Goal: Transaction & Acquisition: Purchase product/service

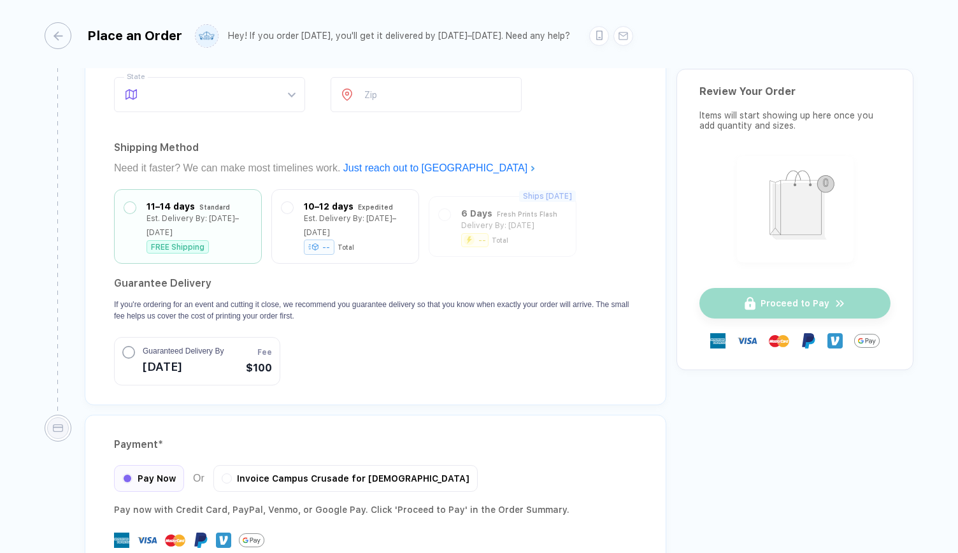
scroll to position [1141, 0]
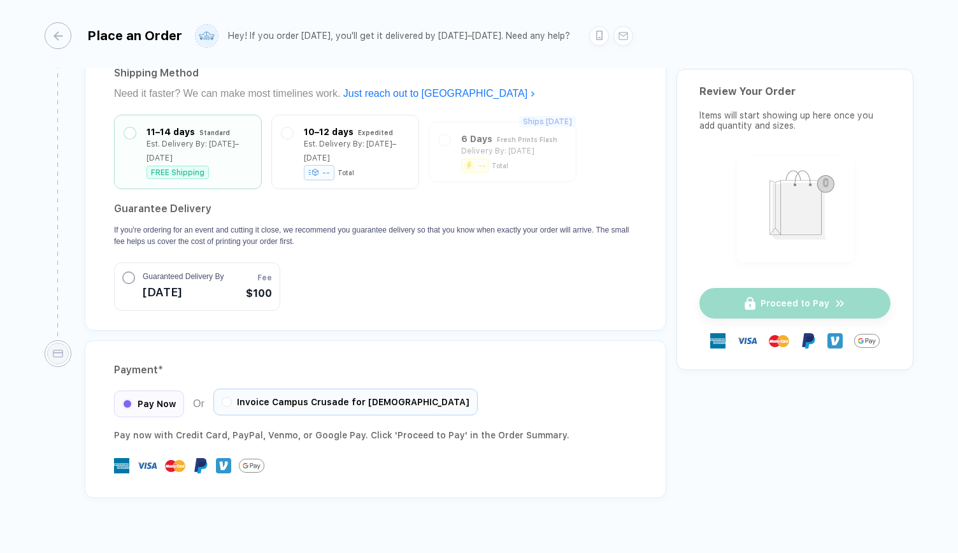
click at [233, 389] on div "Invoice Campus Crusade for [DEMOGRAPHIC_DATA]" at bounding box center [345, 402] width 264 height 27
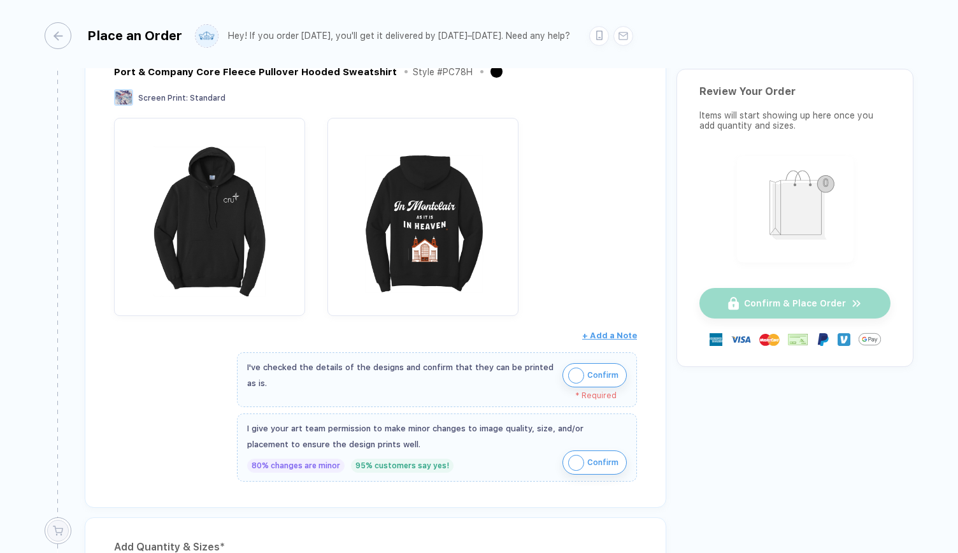
scroll to position [0, 0]
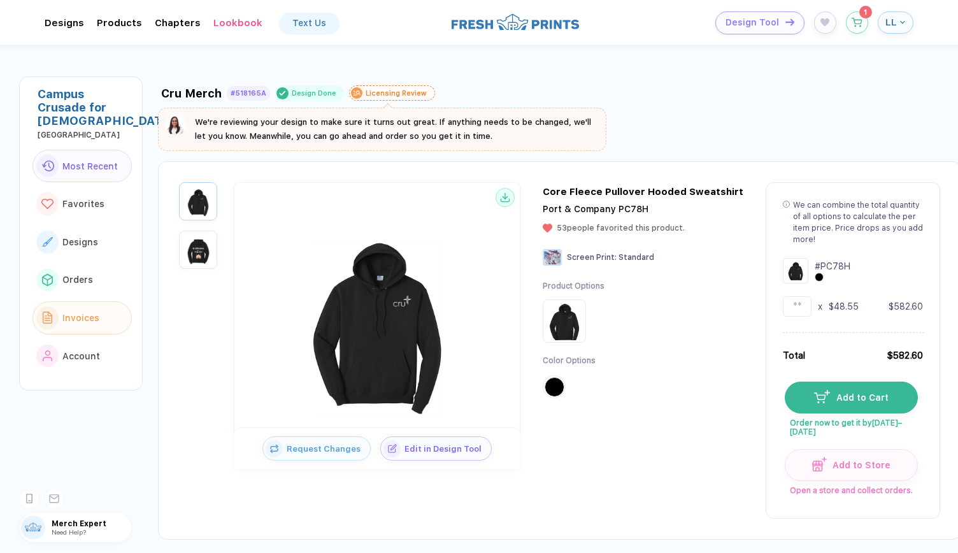
click at [60, 313] on div "Invoices" at bounding box center [79, 318] width 40 height 10
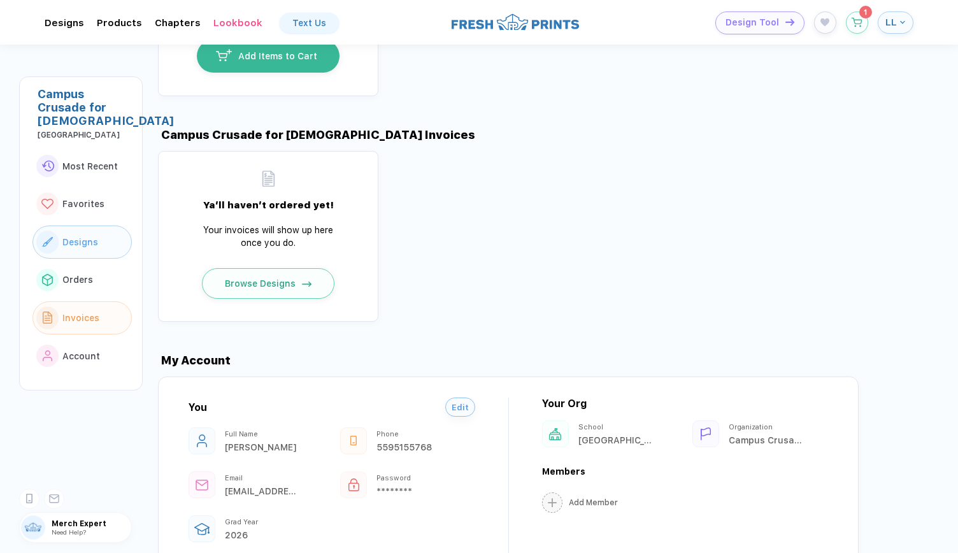
scroll to position [1199, 0]
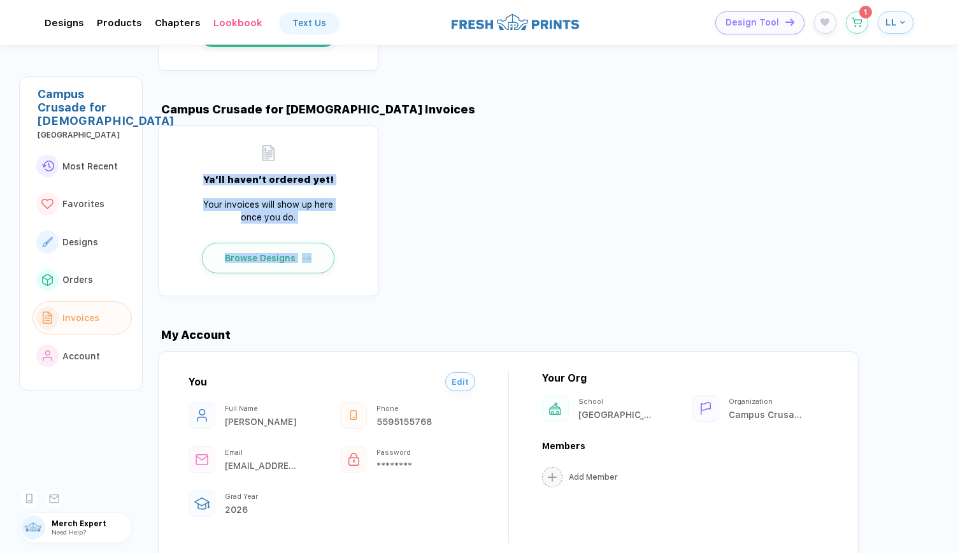
drag, startPoint x: 390, startPoint y: 256, endPoint x: 229, endPoint y: 106, distance: 220.0
click at [229, 126] on div "Ya’ll haven’t ordered yet! Your invoices will show up here once you do. Browse …" at bounding box center [558, 211] width 800 height 171
click at [473, 227] on div "Ya’ll haven’t ordered yet! Your invoices will show up here once you do. Browse …" at bounding box center [558, 211] width 800 height 171
drag, startPoint x: 445, startPoint y: 253, endPoint x: 157, endPoint y: 75, distance: 339.3
click at [157, 75] on div "Campus Crusade for [DEMOGRAPHIC_DATA][GEOGRAPHIC_DATA] Most Recent Favorites De…" at bounding box center [479, 276] width 958 height 553
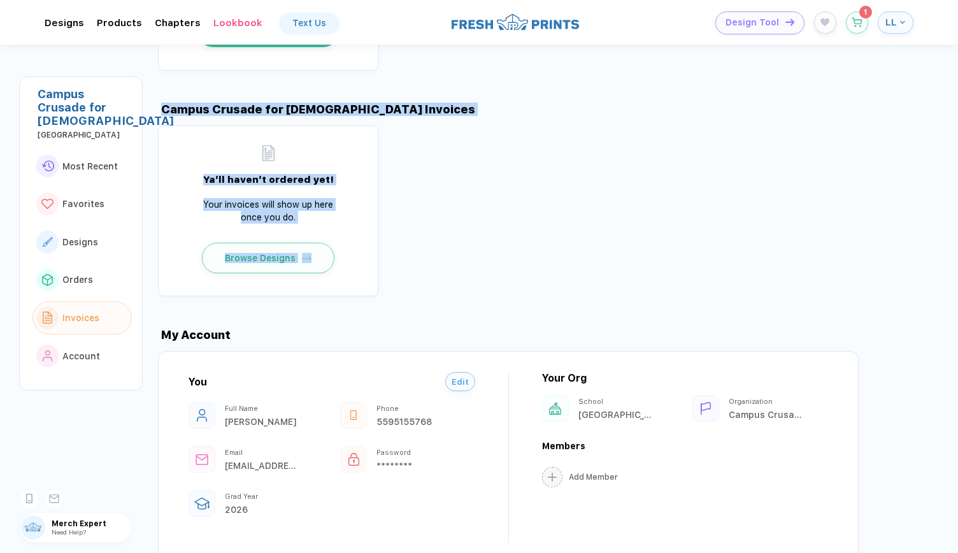
click at [157, 75] on div "Campus Crusade for [DEMOGRAPHIC_DATA][GEOGRAPHIC_DATA] Most Recent Favorites De…" at bounding box center [479, 276] width 958 height 553
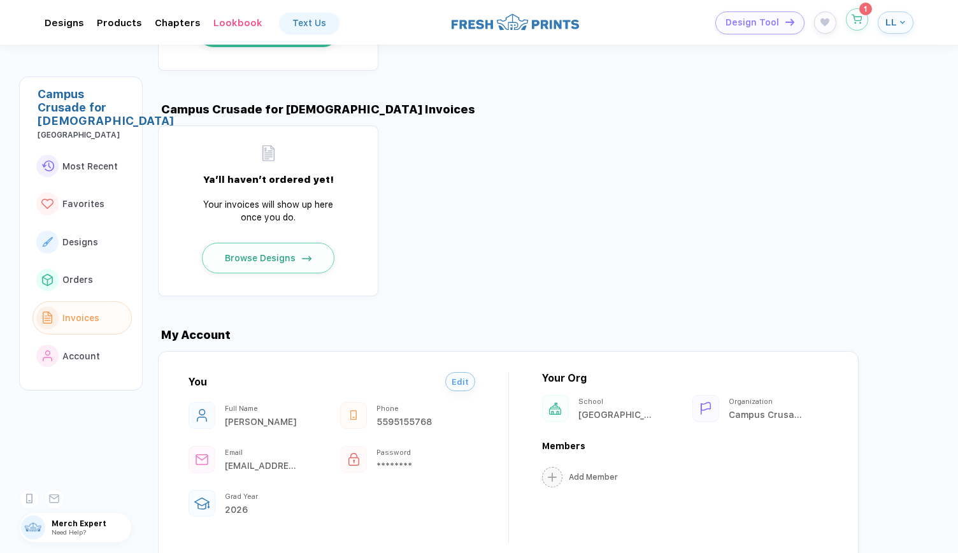
click at [863, 25] on button "button" at bounding box center [857, 19] width 22 height 22
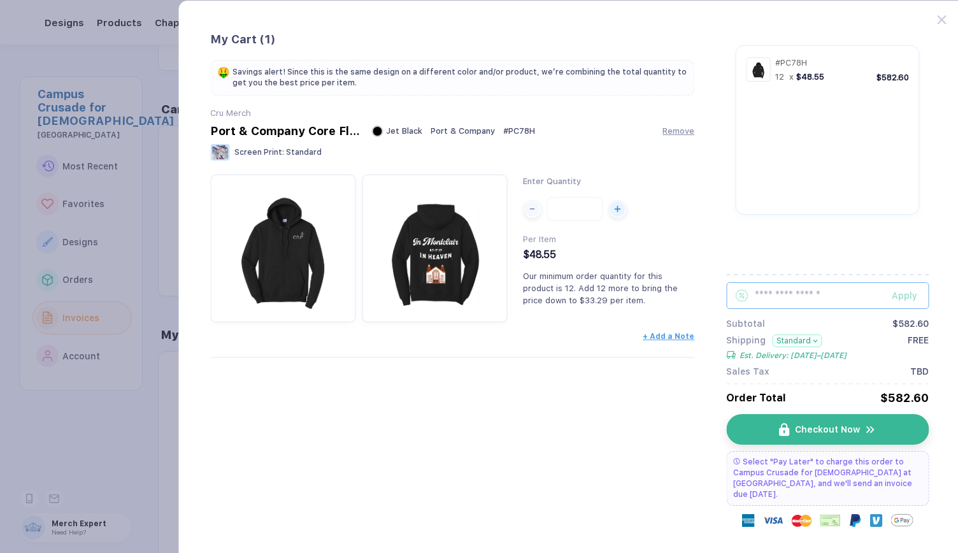
scroll to position [1200, 0]
click at [940, 17] on icon at bounding box center [941, 19] width 9 height 9
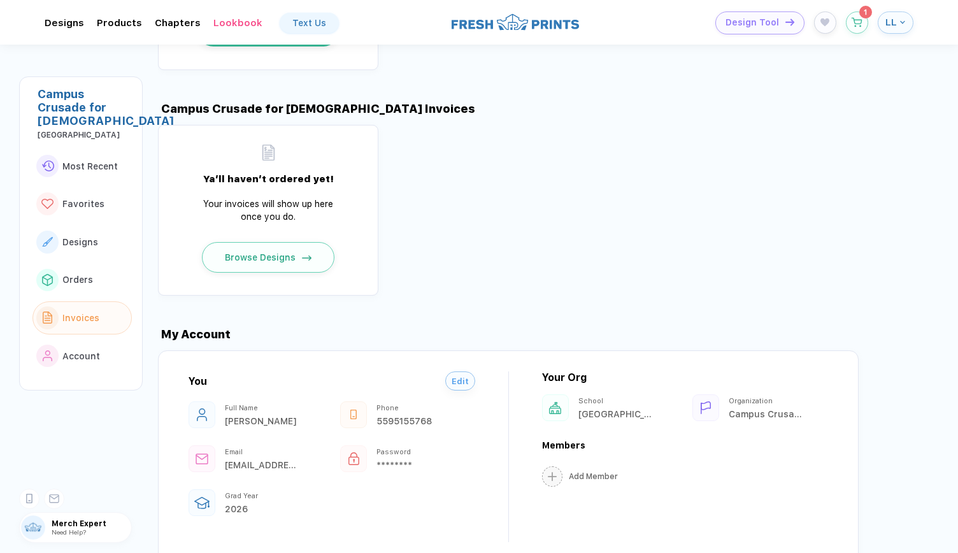
click at [292, 102] on div "Campus Crusade for [DEMOGRAPHIC_DATA] Invoices" at bounding box center [316, 108] width 317 height 13
click at [860, 22] on icon "button" at bounding box center [857, 20] width 11 height 10
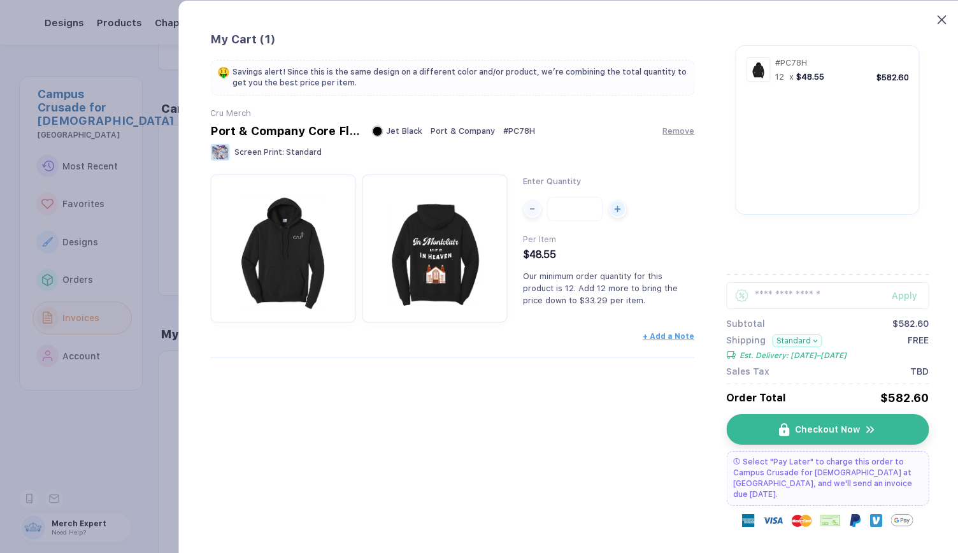
click at [944, 22] on icon at bounding box center [941, 19] width 9 height 9
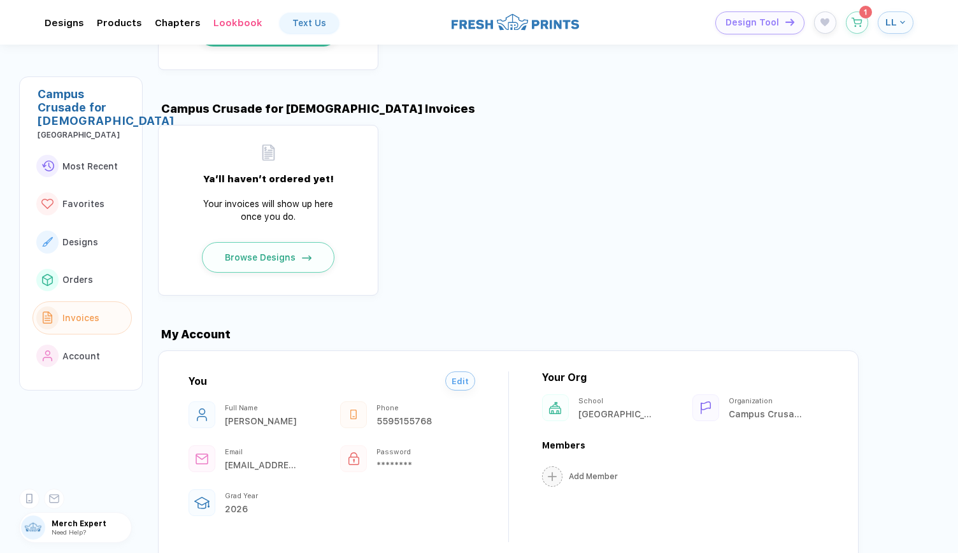
click at [751, 409] on div "Campus Crusade for [DEMOGRAPHIC_DATA]" at bounding box center [767, 414] width 76 height 10
click at [740, 397] on div "Organization Campus Crusade for [DEMOGRAPHIC_DATA]" at bounding box center [767, 408] width 76 height 22
click at [461, 350] on div "You Edit Full Name [PERSON_NAME] Phone [PHONE_NUMBER] Email [EMAIL_ADDRESS][DOM…" at bounding box center [508, 459] width 701 height 218
click at [768, 409] on div "Campus Crusade for [DEMOGRAPHIC_DATA]" at bounding box center [767, 414] width 76 height 10
click at [85, 359] on span "Account" at bounding box center [81, 356] width 38 height 10
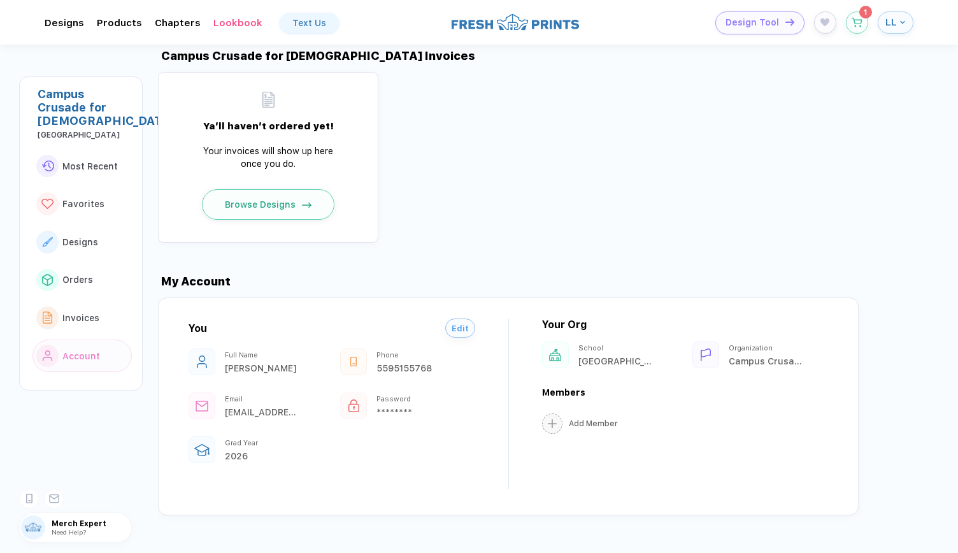
scroll to position [1253, 0]
click at [730, 356] on div "Campus Crusade for [DEMOGRAPHIC_DATA]" at bounding box center [767, 361] width 76 height 10
click at [715, 341] on div at bounding box center [706, 354] width 27 height 27
click at [860, 15] on icon "button" at bounding box center [857, 20] width 11 height 10
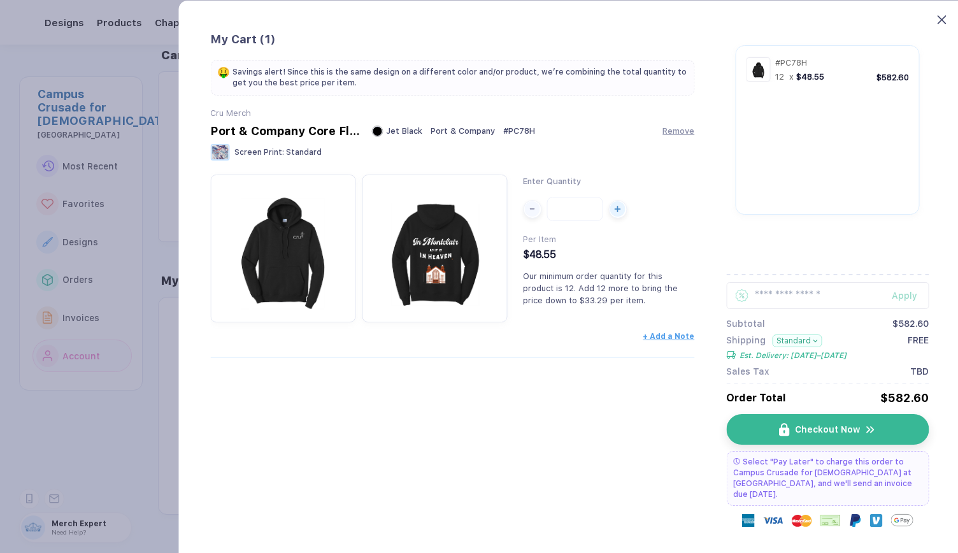
click at [939, 18] on icon at bounding box center [941, 19] width 9 height 9
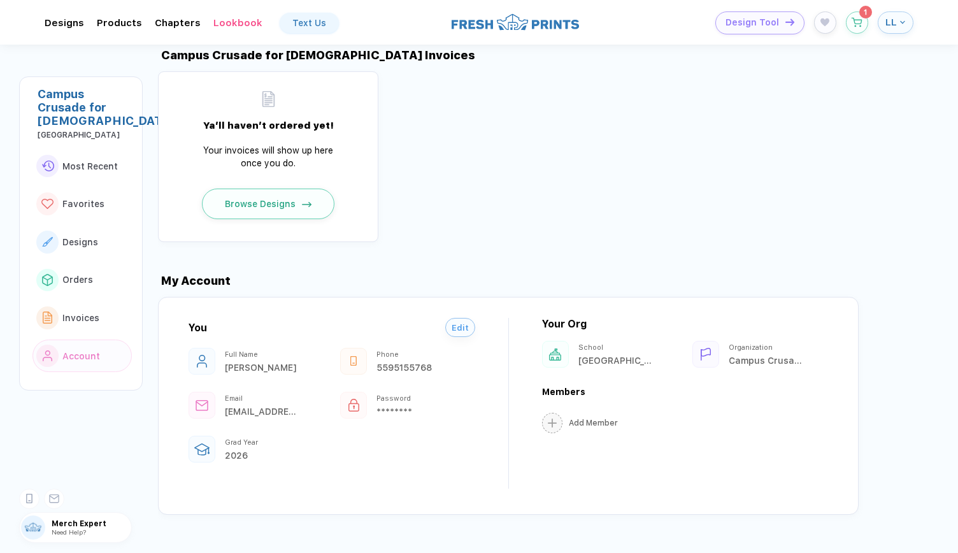
click at [78, 140] on div "[GEOGRAPHIC_DATA]" at bounding box center [85, 135] width 94 height 9
click at [59, 101] on div "Campus Crusade for [DEMOGRAPHIC_DATA]" at bounding box center [85, 107] width 94 height 40
click at [66, 107] on div "Campus Crusade for [DEMOGRAPHIC_DATA]" at bounding box center [85, 107] width 94 height 40
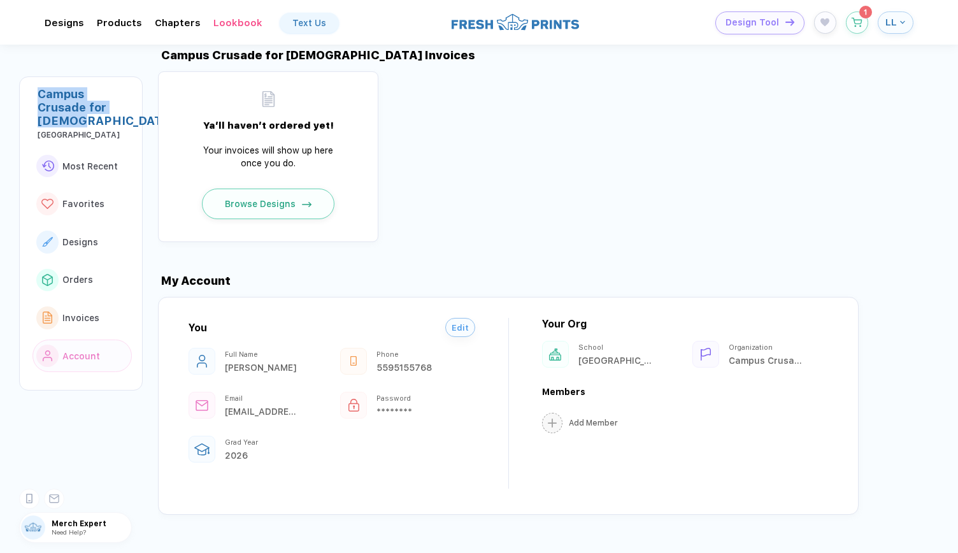
drag, startPoint x: 80, startPoint y: 118, endPoint x: 35, endPoint y: 90, distance: 52.7
click at [35, 90] on div "Campus Crusade for [DEMOGRAPHIC_DATA][GEOGRAPHIC_DATA] Most Recent Favorites De…" at bounding box center [81, 233] width 124 height 314
click at [891, 31] on button "LL" at bounding box center [896, 22] width 36 height 22
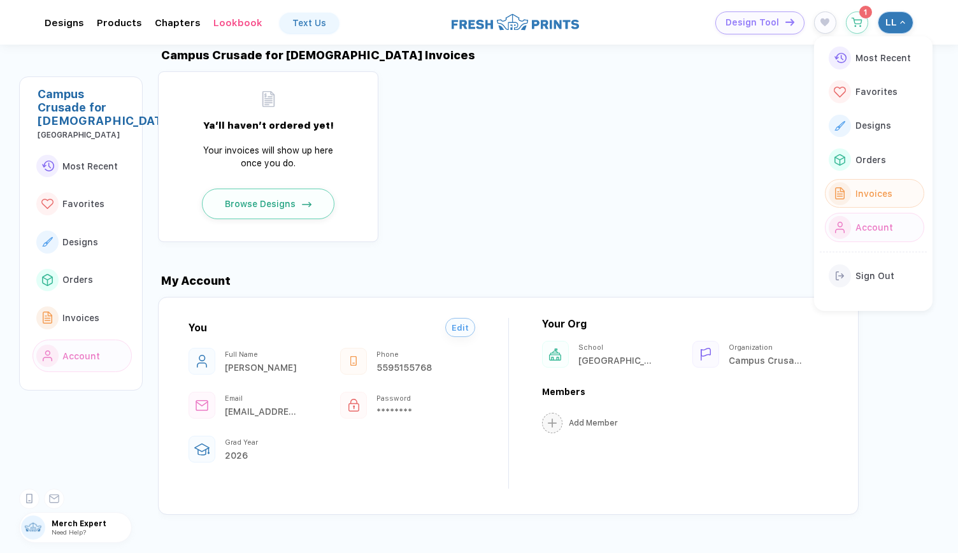
click at [891, 198] on button "Invoices" at bounding box center [874, 193] width 99 height 29
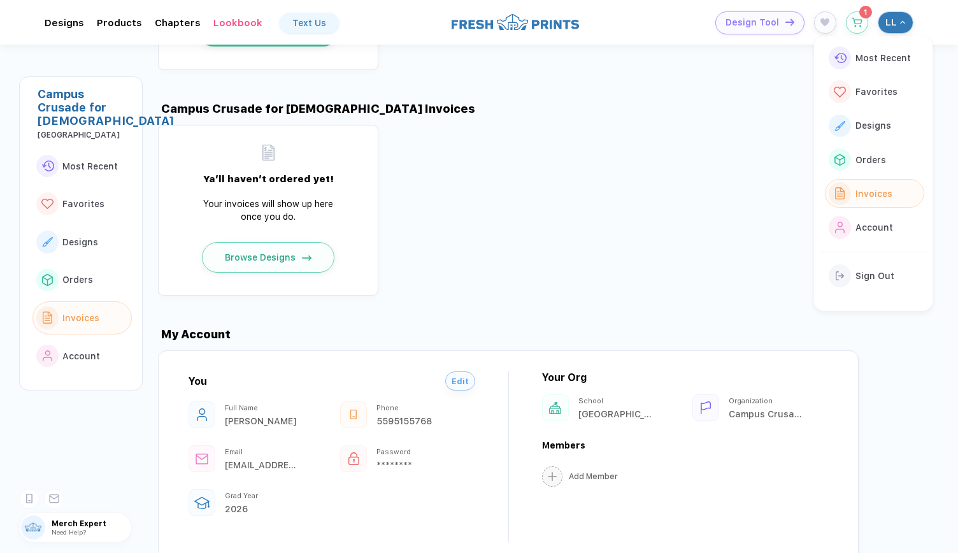
scroll to position [1199, 0]
click at [272, 243] on button "Browse Designs" at bounding box center [273, 258] width 133 height 31
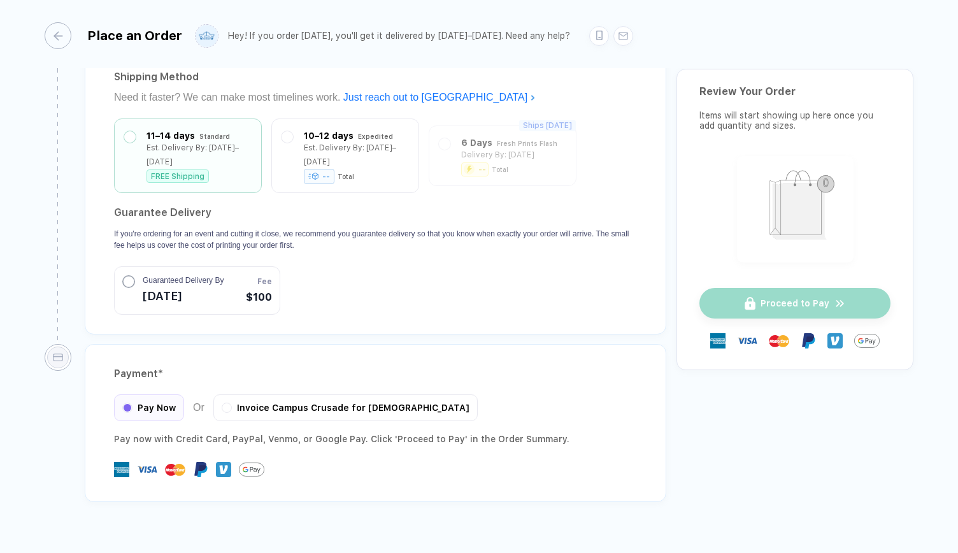
scroll to position [1141, 0]
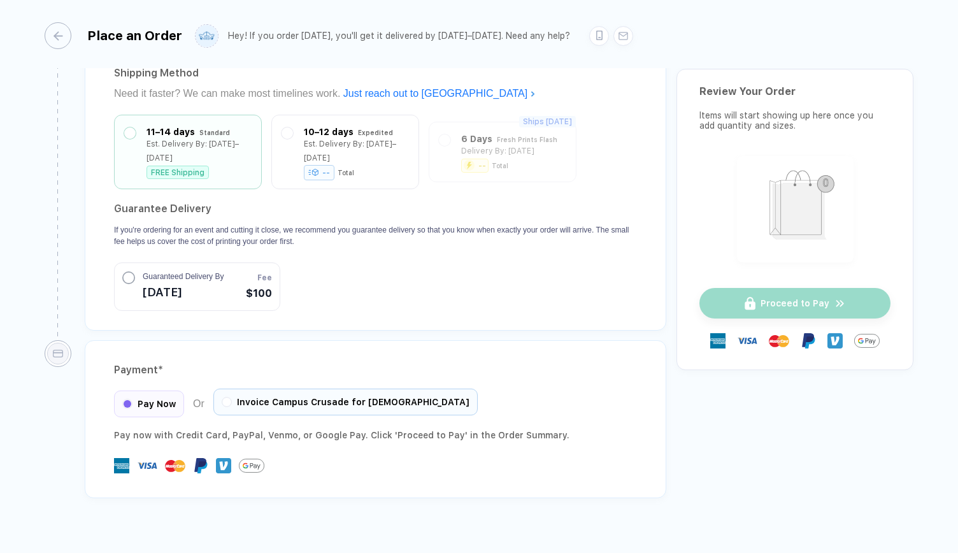
click at [233, 389] on div "Invoice Campus Crusade for [DEMOGRAPHIC_DATA]" at bounding box center [345, 402] width 264 height 27
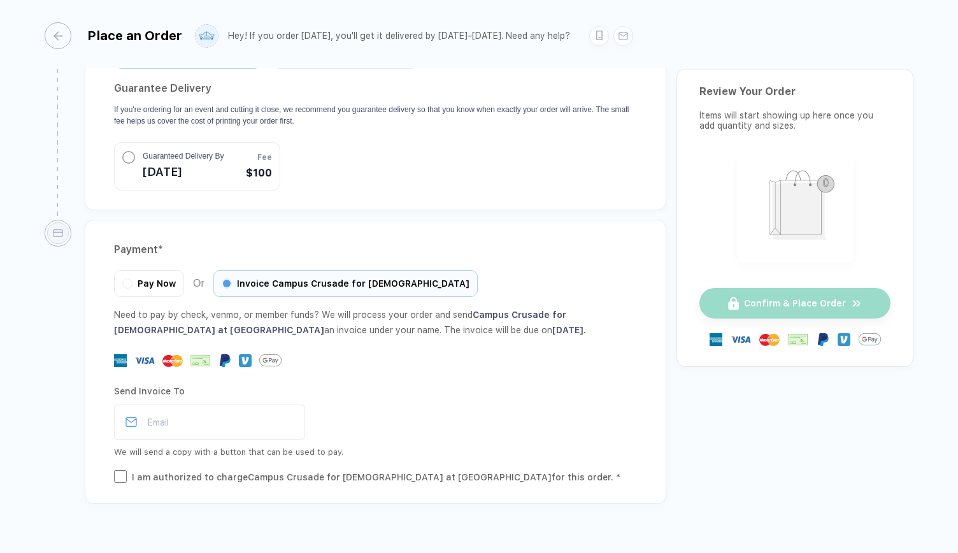
scroll to position [1267, 0]
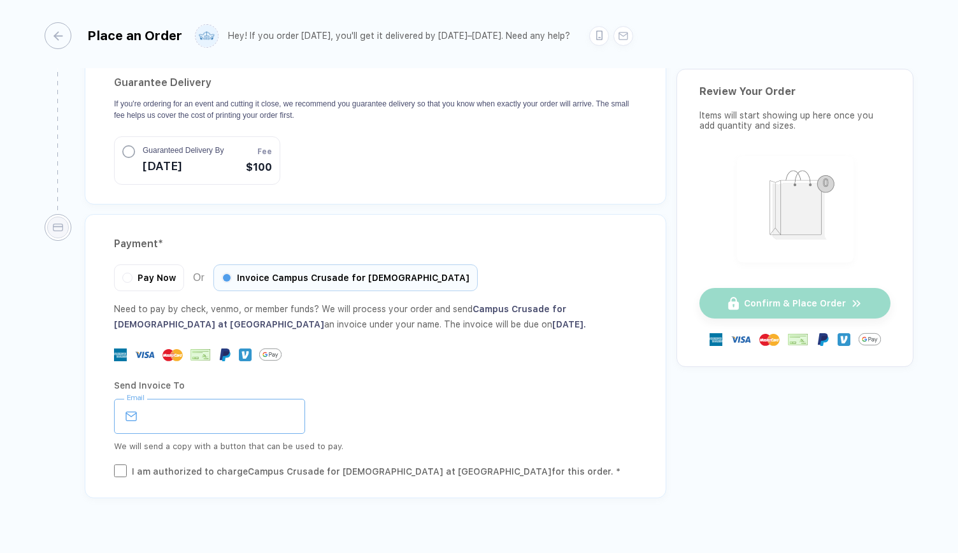
click at [219, 408] on input "email" at bounding box center [209, 416] width 191 height 35
type input "**********"
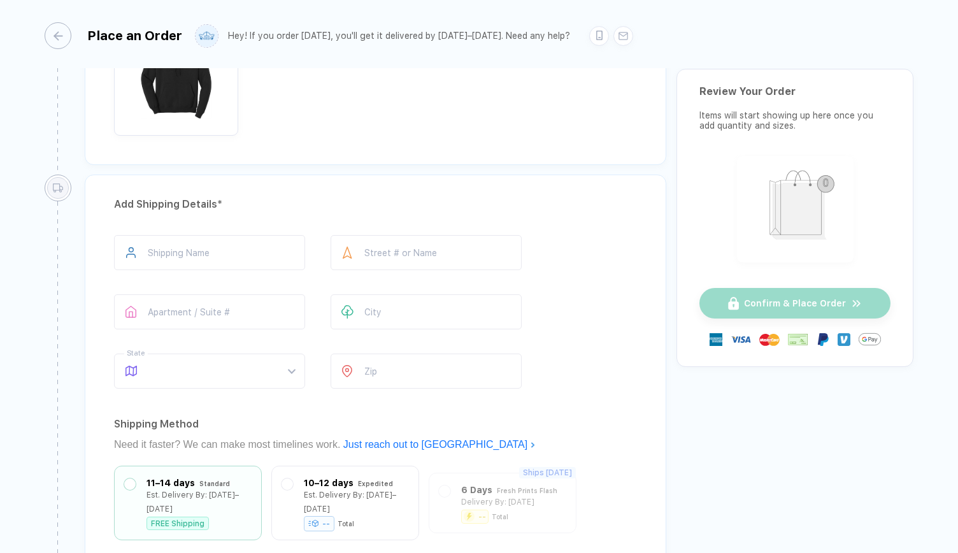
scroll to position [554, 0]
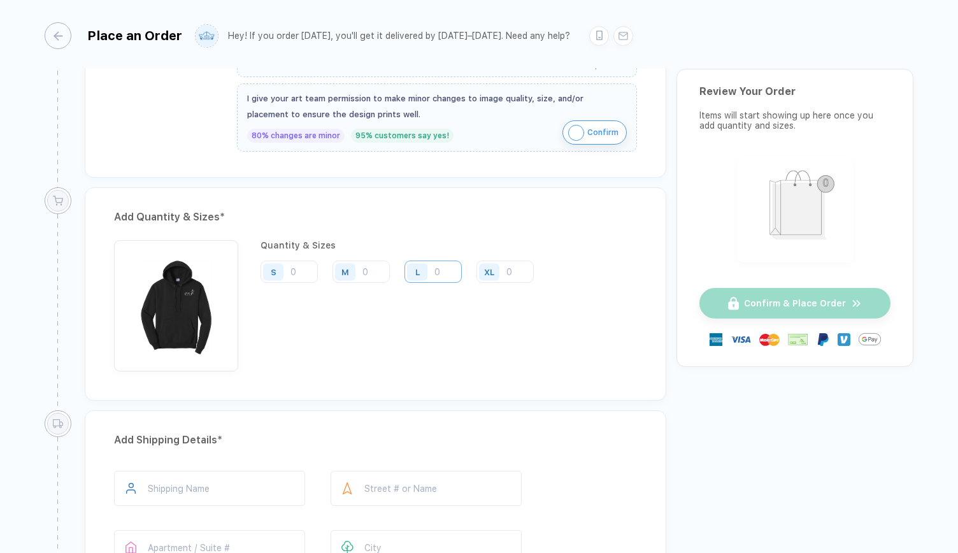
click at [449, 270] on input "number" at bounding box center [433, 272] width 57 height 22
type input "6"
click at [512, 270] on input "number" at bounding box center [505, 272] width 57 height 22
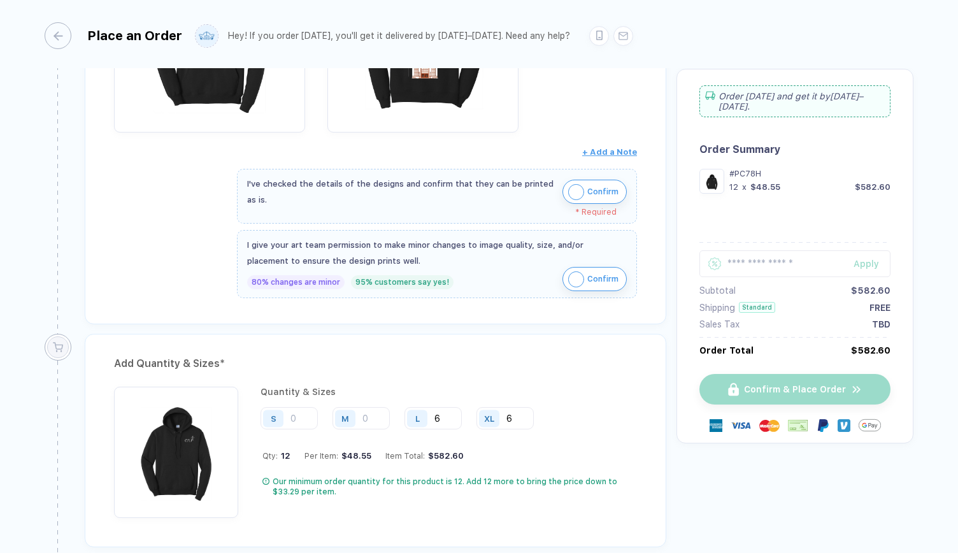
scroll to position [404, 0]
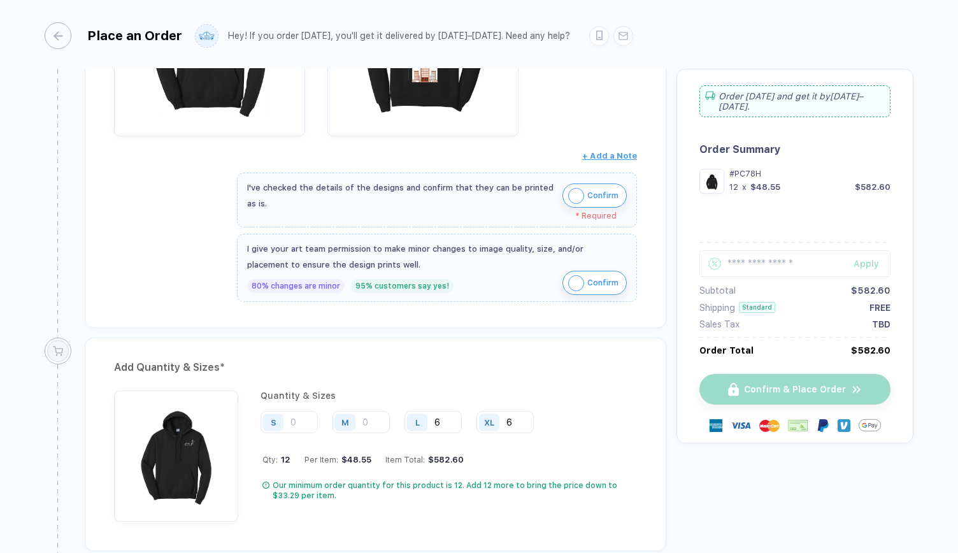
type input "6"
click at [577, 192] on img "button" at bounding box center [576, 196] width 16 height 16
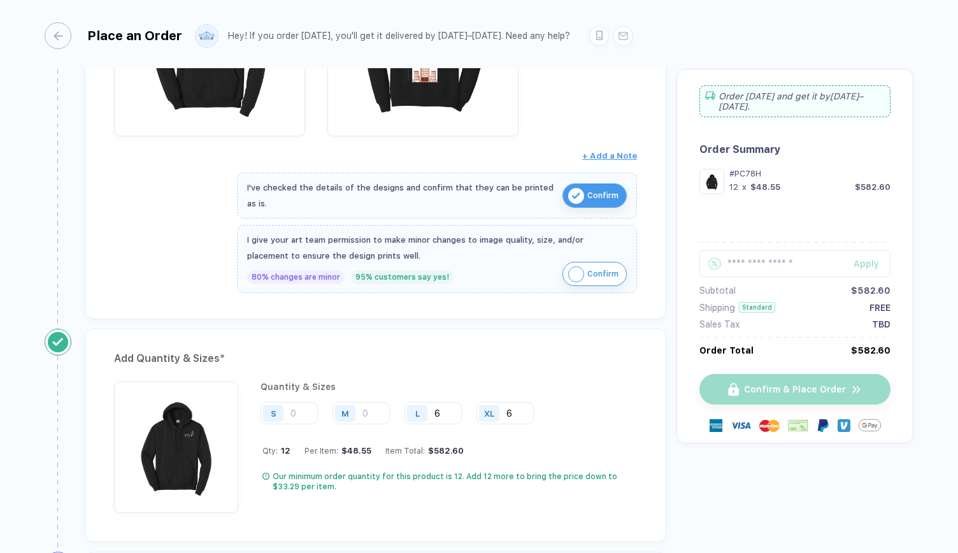
click at [579, 262] on button "Confirm" at bounding box center [595, 274] width 64 height 24
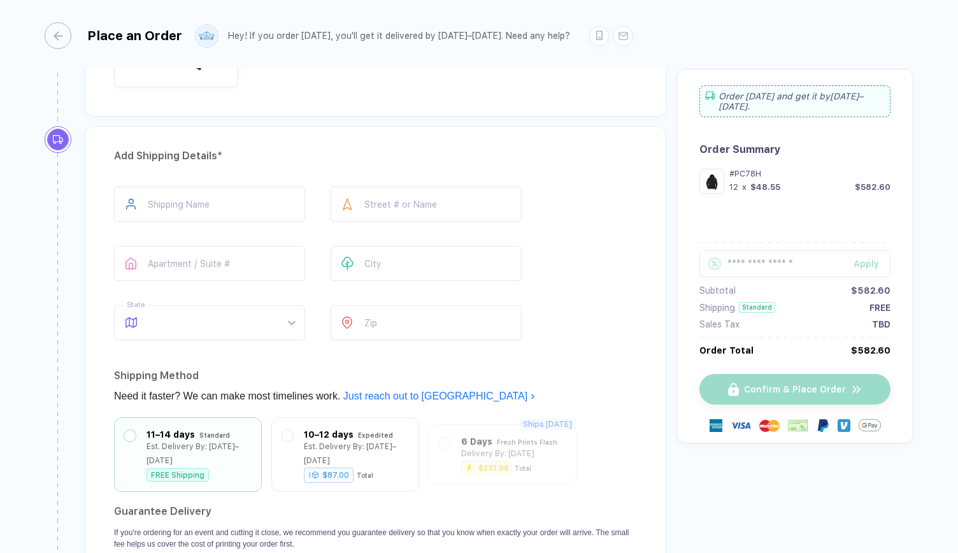
scroll to position [831, 0]
click at [226, 176] on div "Add Shipping Details * Shipping Name Street # or Name Apartment / Suite # City …" at bounding box center [376, 378] width 582 height 507
click at [232, 191] on input "text" at bounding box center [209, 202] width 191 height 35
click at [387, 133] on div "Add Shipping Details * Shipping Name Street # or Name Apartment / Suite # City …" at bounding box center [376, 378] width 582 height 507
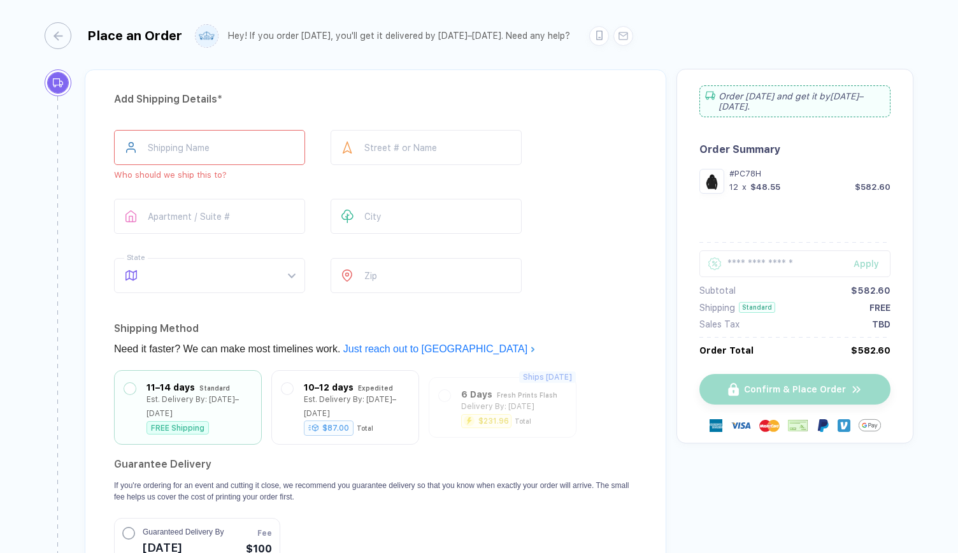
scroll to position [892, 0]
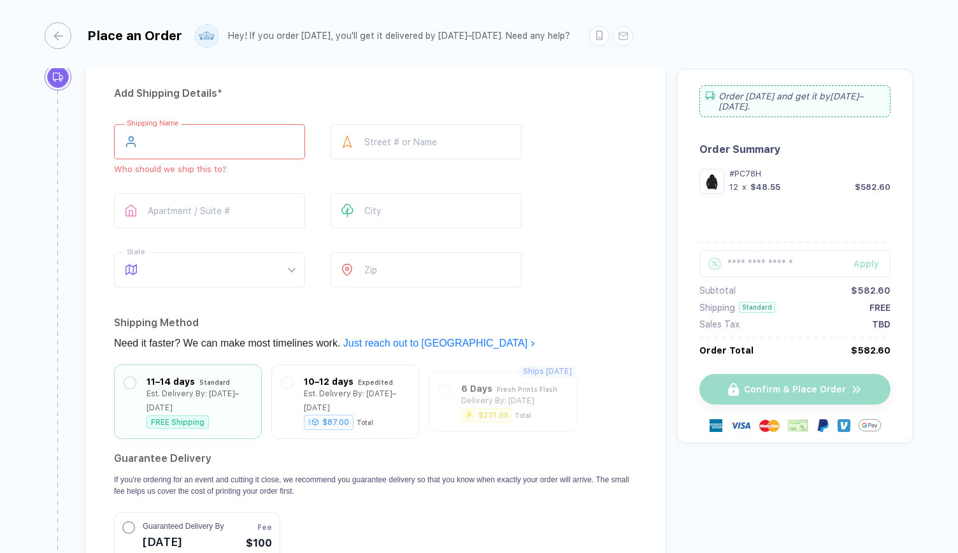
click at [282, 147] on input "text" at bounding box center [209, 141] width 191 height 35
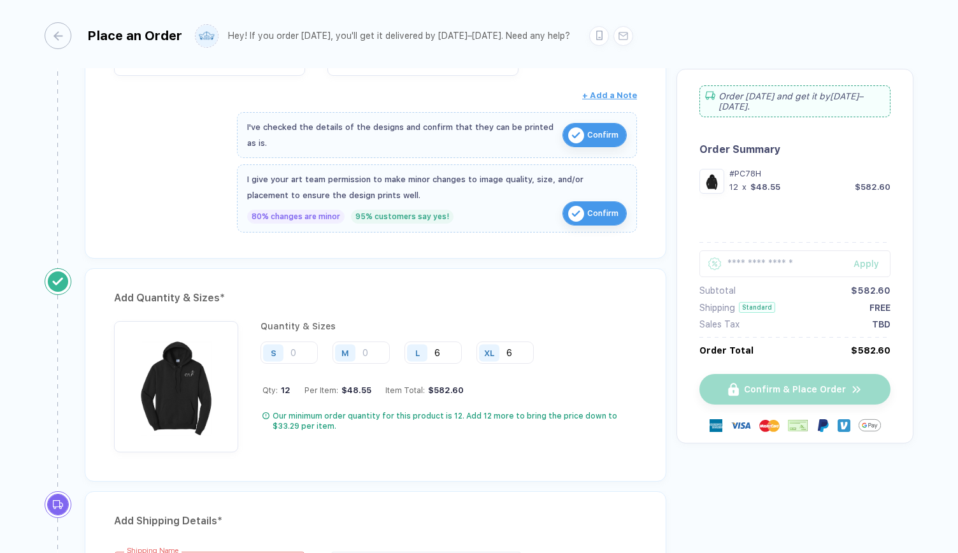
scroll to position [333, 0]
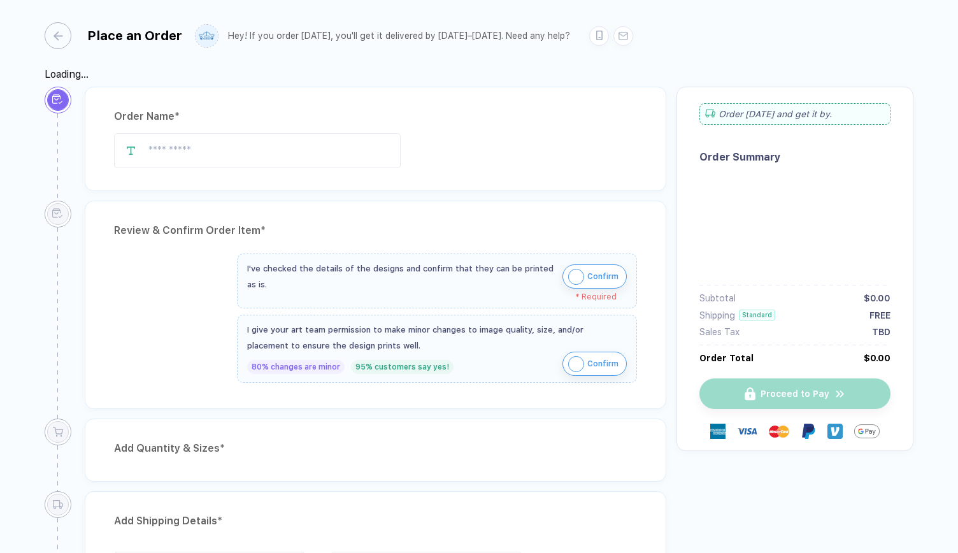
type input "*********"
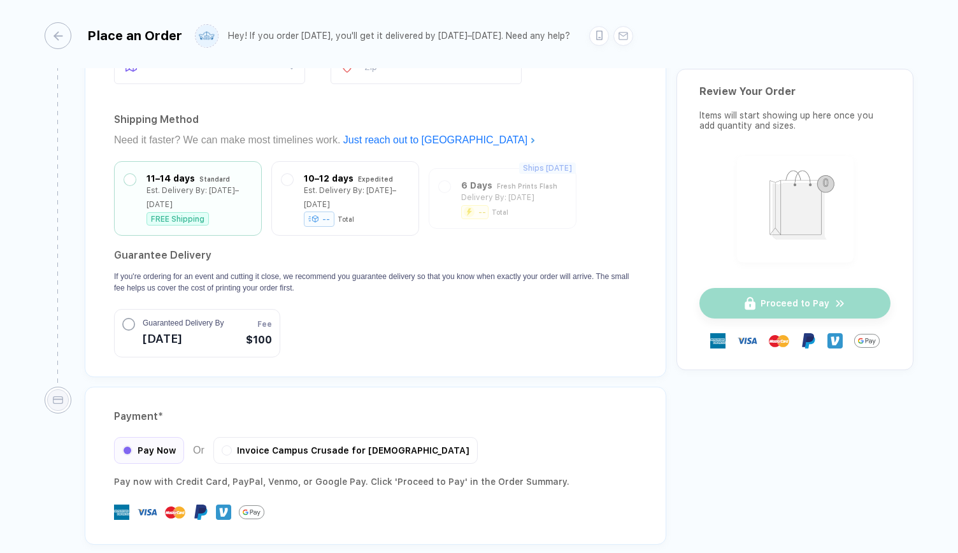
scroll to position [1141, 0]
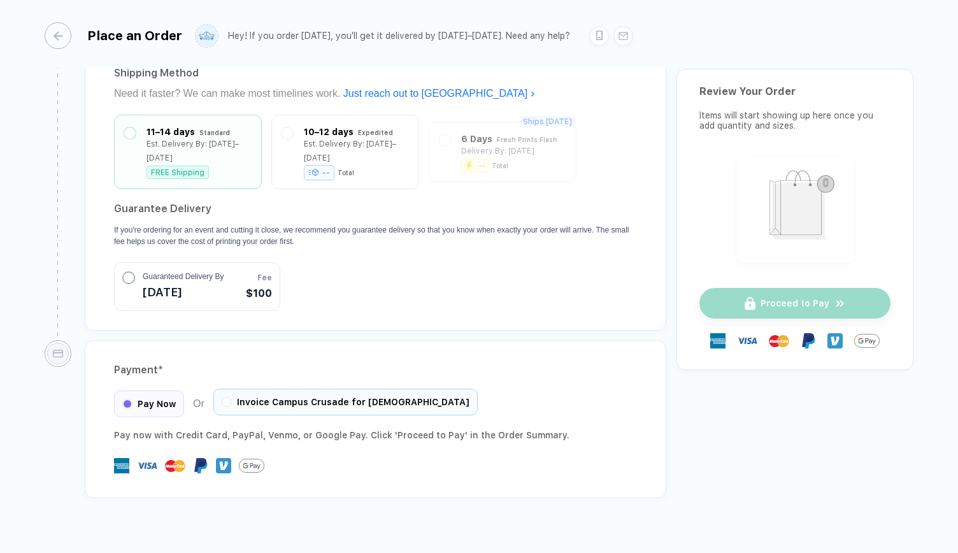
click at [311, 394] on div "Pay Now Or Invoice Campus Crusade for Christ" at bounding box center [296, 404] width 364 height 27
click at [299, 397] on span "Invoice Campus Crusade for [DEMOGRAPHIC_DATA]" at bounding box center [353, 402] width 233 height 10
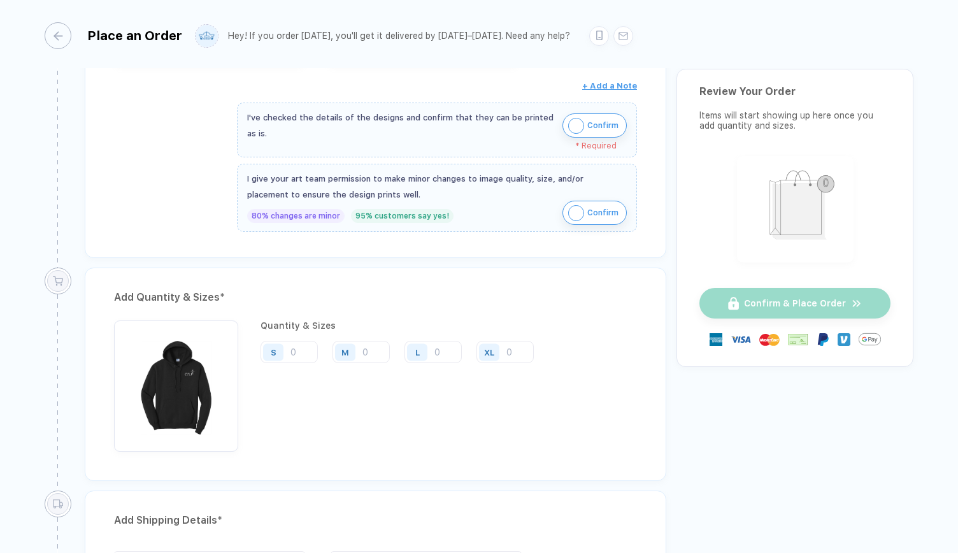
scroll to position [323, 0]
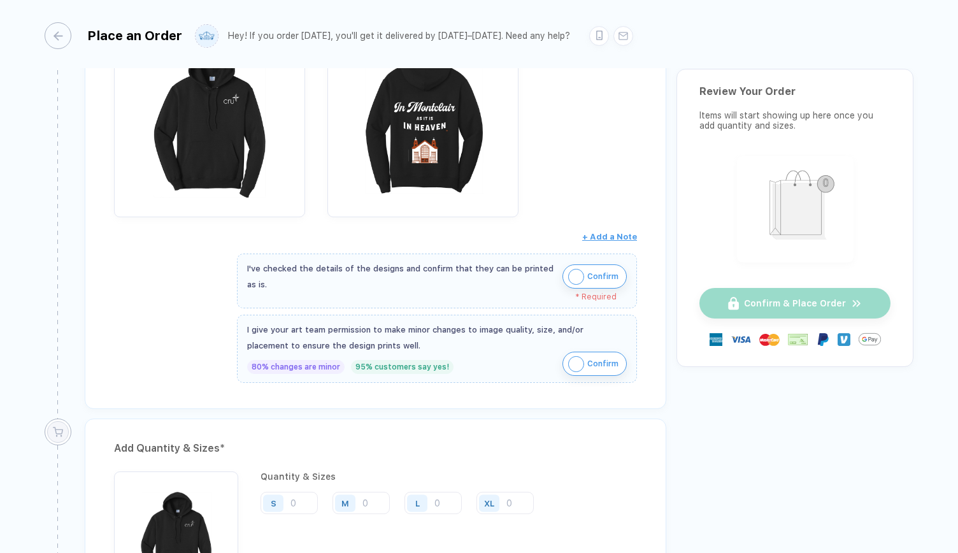
click at [580, 269] on img "button" at bounding box center [576, 277] width 16 height 16
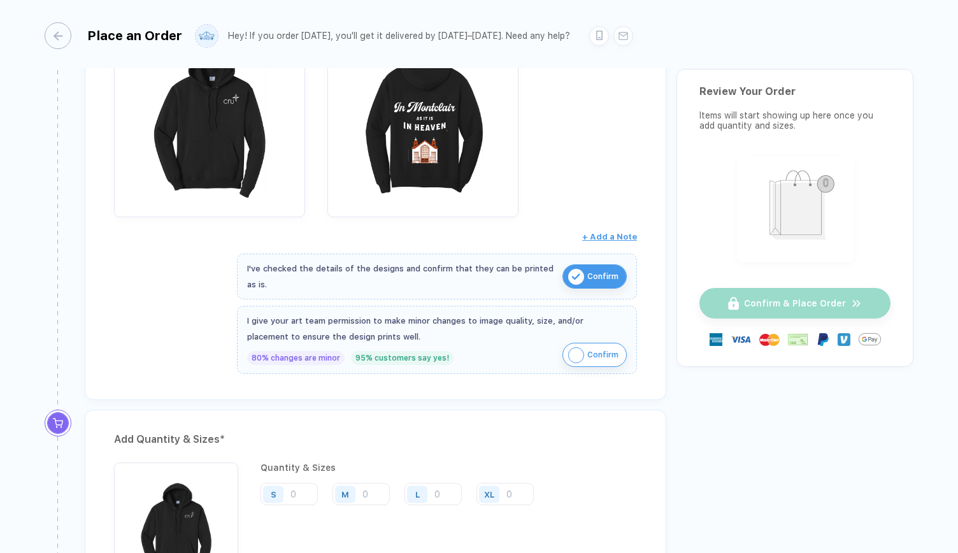
click at [581, 352] on img "button" at bounding box center [576, 355] width 16 height 16
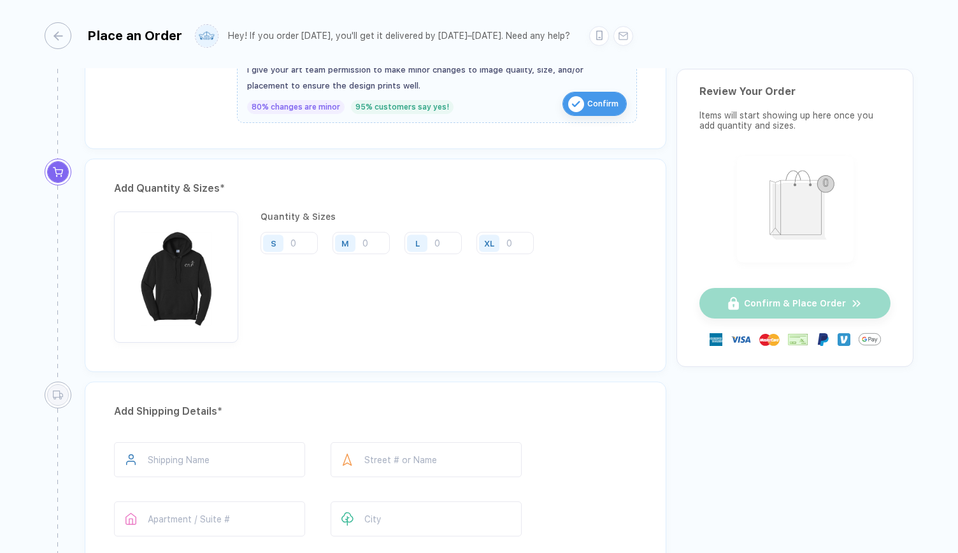
scroll to position [501, 0]
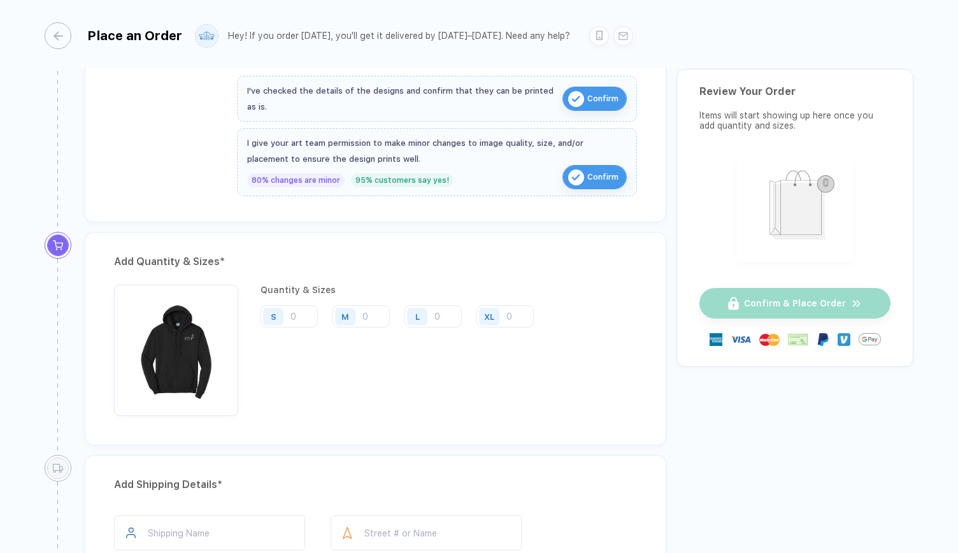
click at [573, 94] on img "button" at bounding box center [576, 99] width 16 height 16
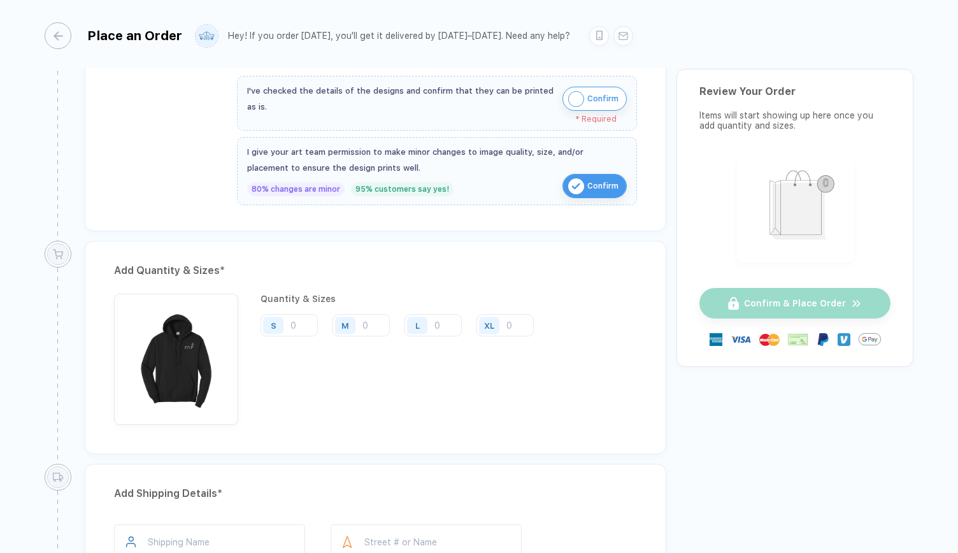
click at [577, 167] on div "I give your art team permission to make minor changes to image quality, size, a…" at bounding box center [437, 160] width 380 height 32
click at [577, 178] on img "button" at bounding box center [576, 186] width 16 height 16
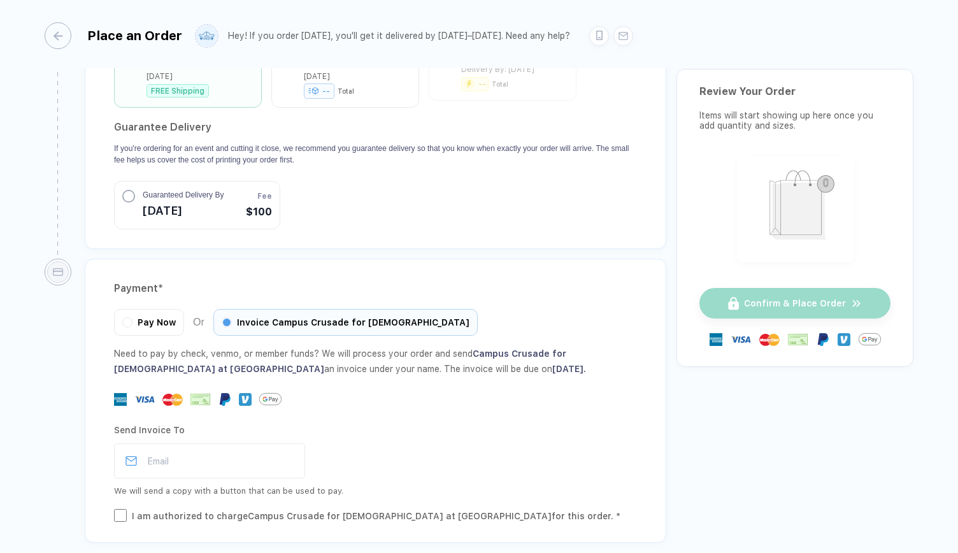
scroll to position [1214, 0]
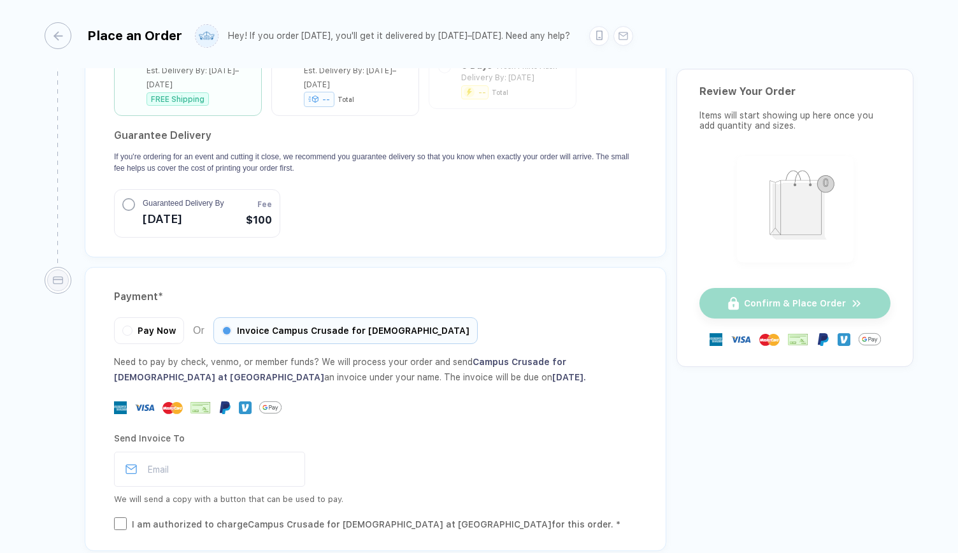
drag, startPoint x: 953, startPoint y: 426, endPoint x: 956, endPoint y: 417, distance: 9.9
click at [956, 417] on div "Place an Order Hey! If you order today, you'll get it delivered by Oct 27–30. N…" at bounding box center [479, 277] width 958 height 555
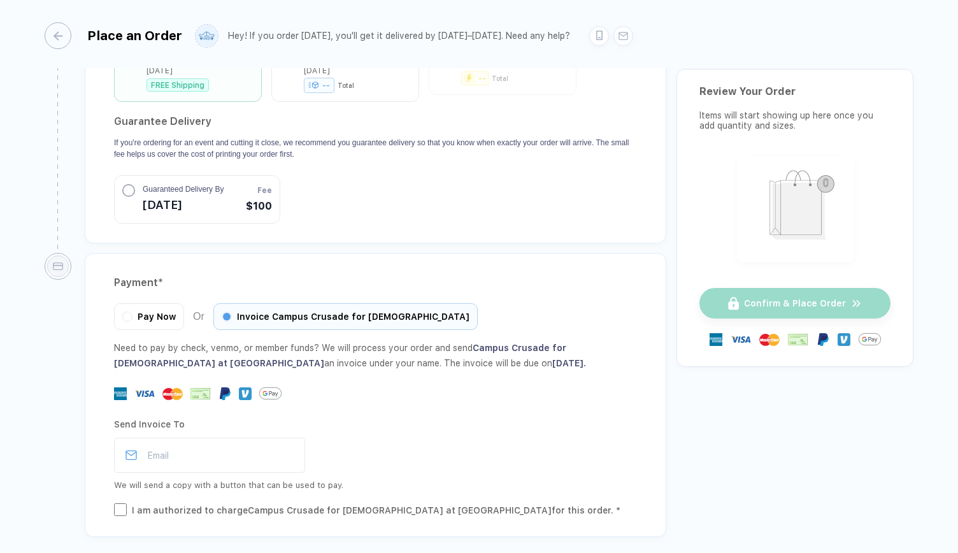
scroll to position [1267, 0]
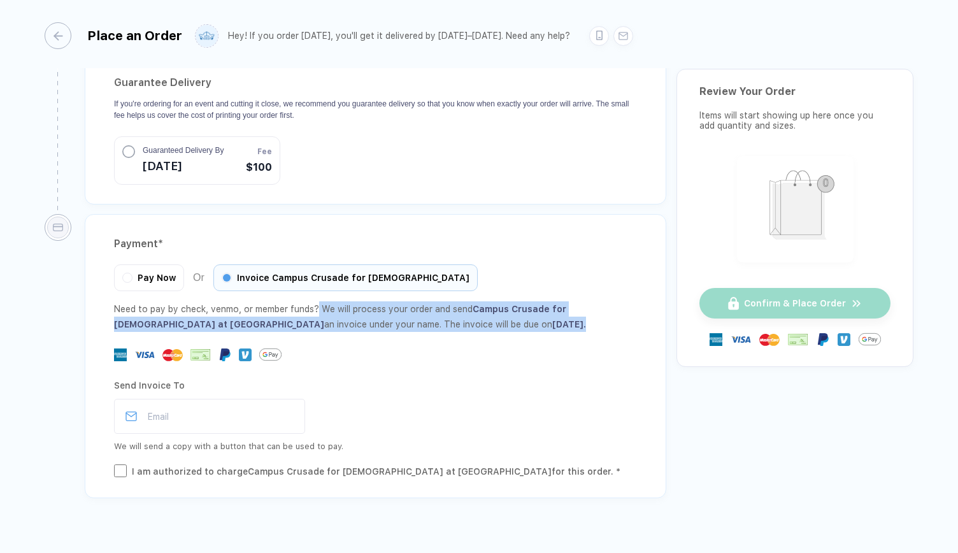
drag, startPoint x: 319, startPoint y: 287, endPoint x: 556, endPoint y: 303, distance: 238.2
click at [556, 303] on div "Need to pay by check, venmo, or member funds? We will process your order and se…" at bounding box center [375, 316] width 523 height 31
drag, startPoint x: 195, startPoint y: 294, endPoint x: 526, endPoint y: 303, distance: 331.5
click at [526, 303] on div "Need to pay by check, venmo, or member funds? We will process your order and se…" at bounding box center [375, 316] width 523 height 31
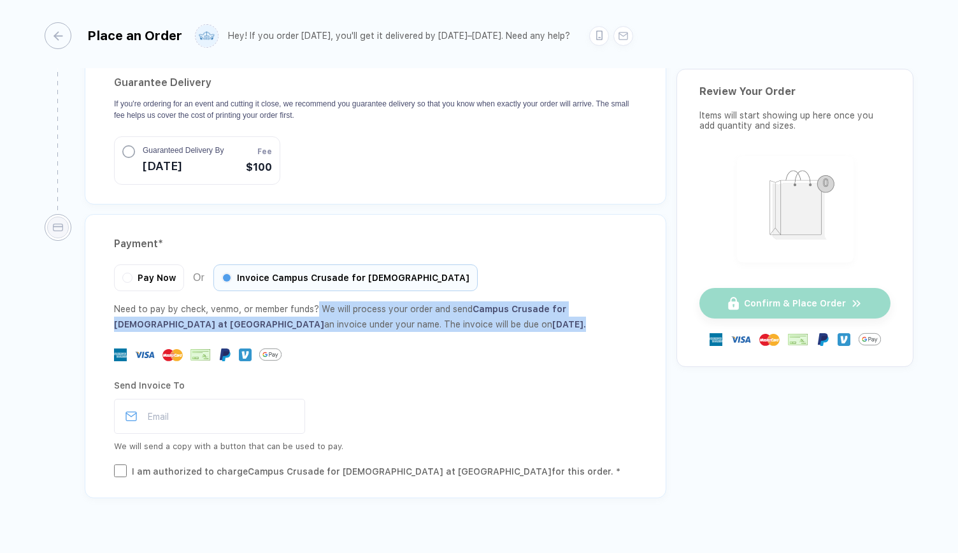
click at [552, 319] on span "November 14, 2025 ." at bounding box center [569, 324] width 34 height 10
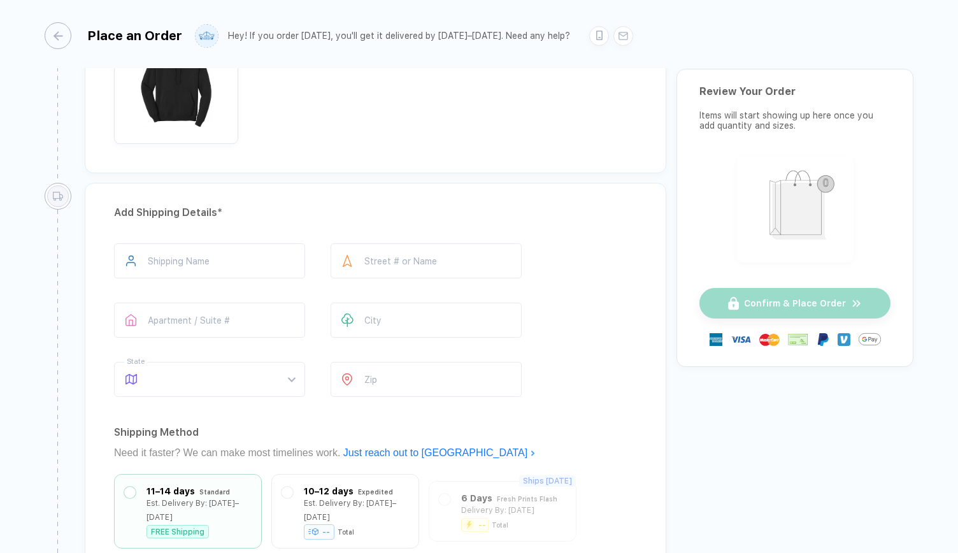
scroll to position [703, 0]
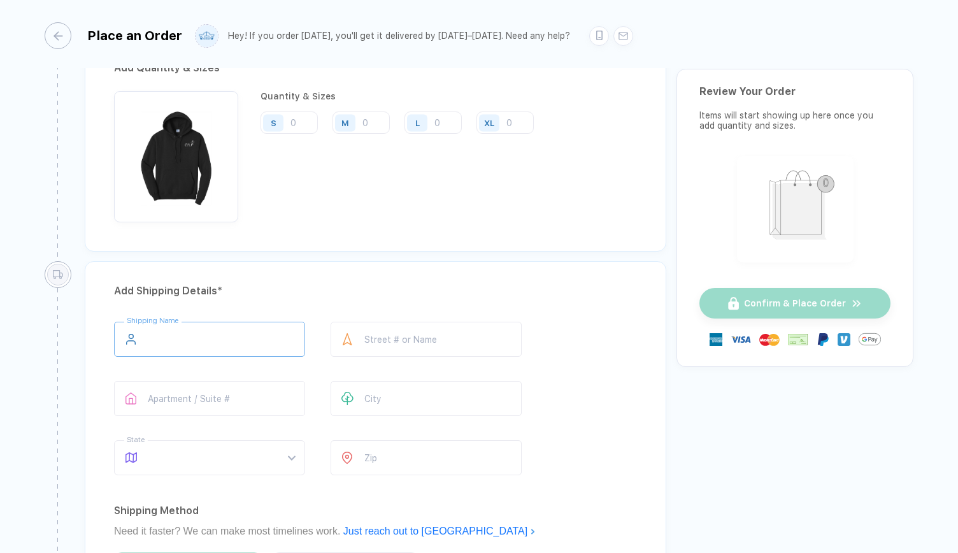
click at [284, 343] on input "text" at bounding box center [209, 339] width 191 height 35
type input "**********"
click at [385, 331] on input "text" at bounding box center [426, 339] width 191 height 35
type input "*"
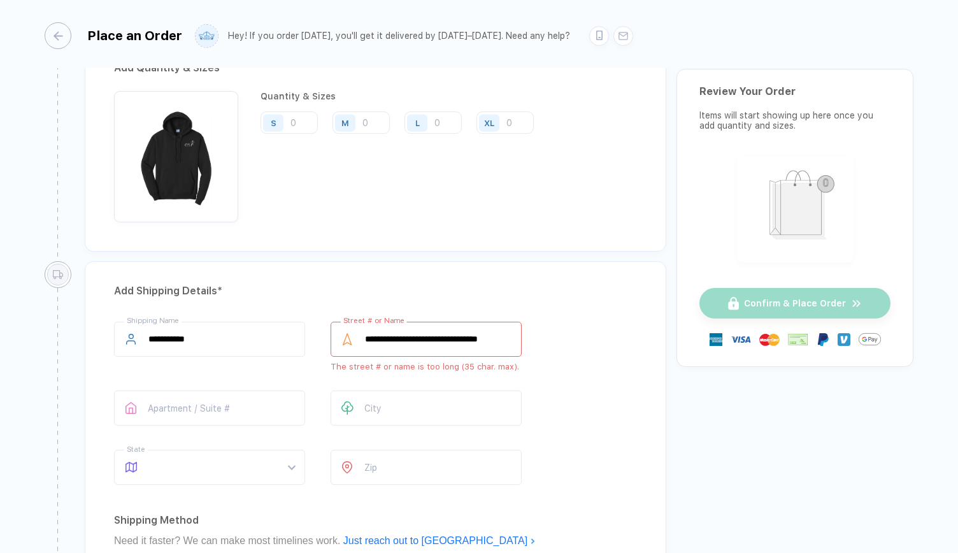
scroll to position [0, 14]
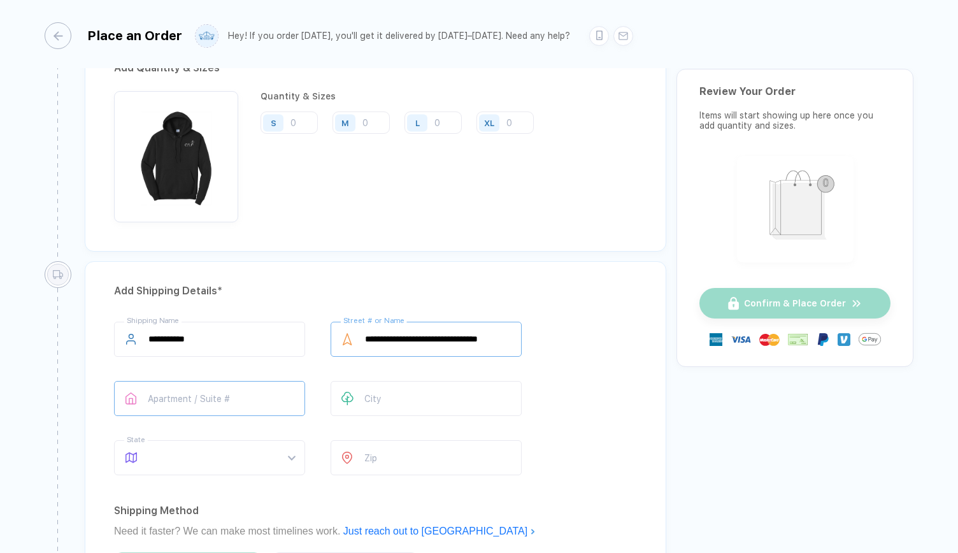
type input "**********"
click at [227, 394] on input "text" at bounding box center [209, 398] width 191 height 35
type input "**********"
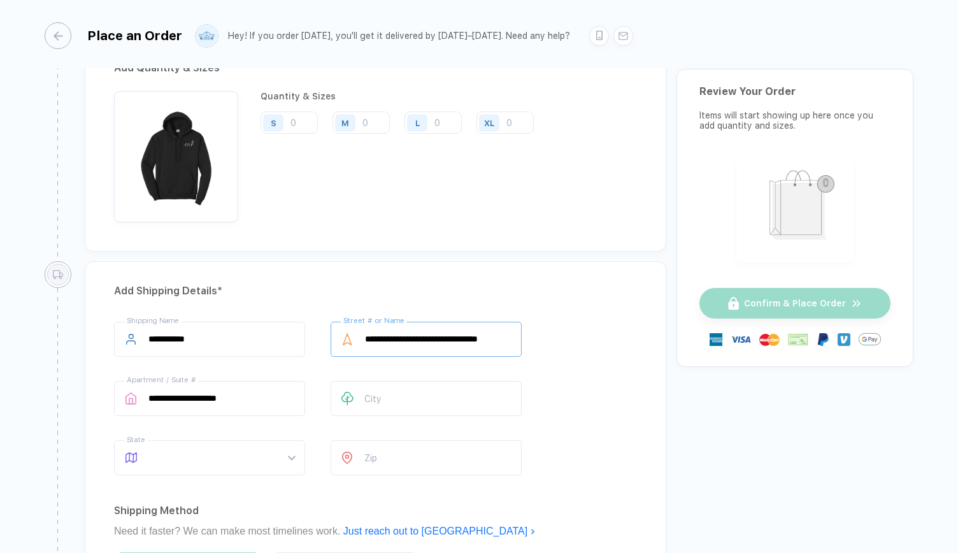
drag, startPoint x: 418, startPoint y: 331, endPoint x: 627, endPoint y: 351, distance: 210.0
click at [627, 351] on div "**********" at bounding box center [375, 401] width 523 height 159
type input "**********"
click at [424, 385] on input "text" at bounding box center [426, 398] width 191 height 35
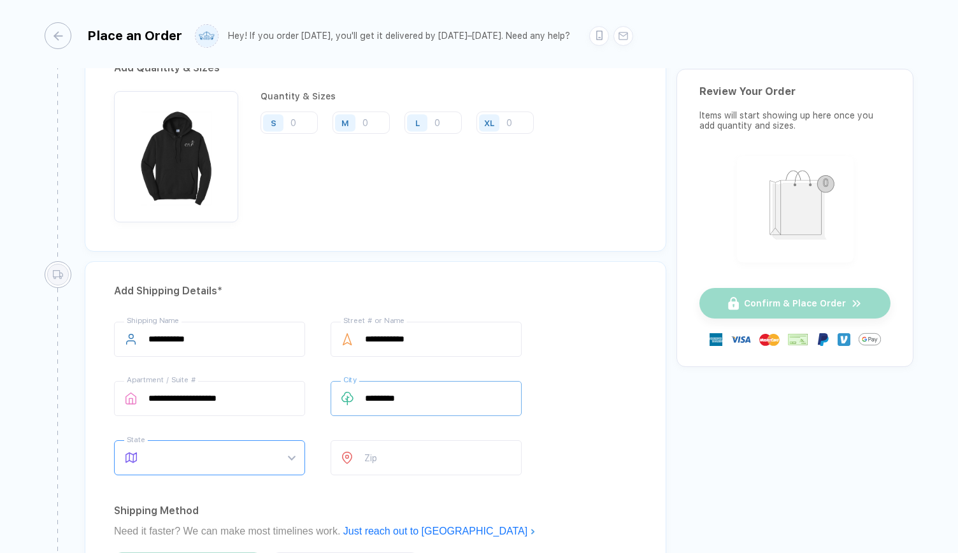
click at [263, 459] on span at bounding box center [221, 458] width 147 height 34
type input "*********"
click at [167, 394] on div "NJ" at bounding box center [204, 393] width 155 height 14
click at [424, 466] on input "number" at bounding box center [426, 457] width 191 height 35
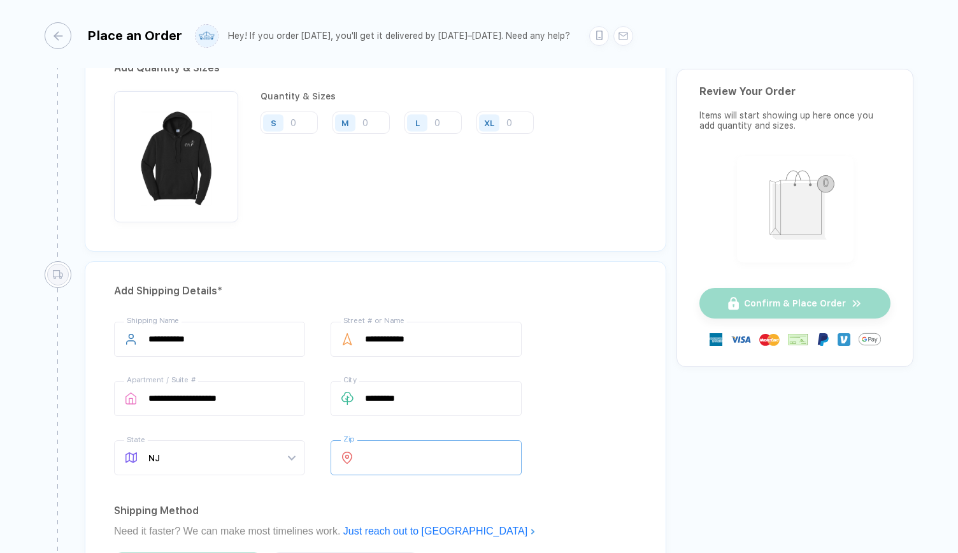
type input "*****"
click at [785, 461] on div "**********" at bounding box center [479, 258] width 869 height 1668
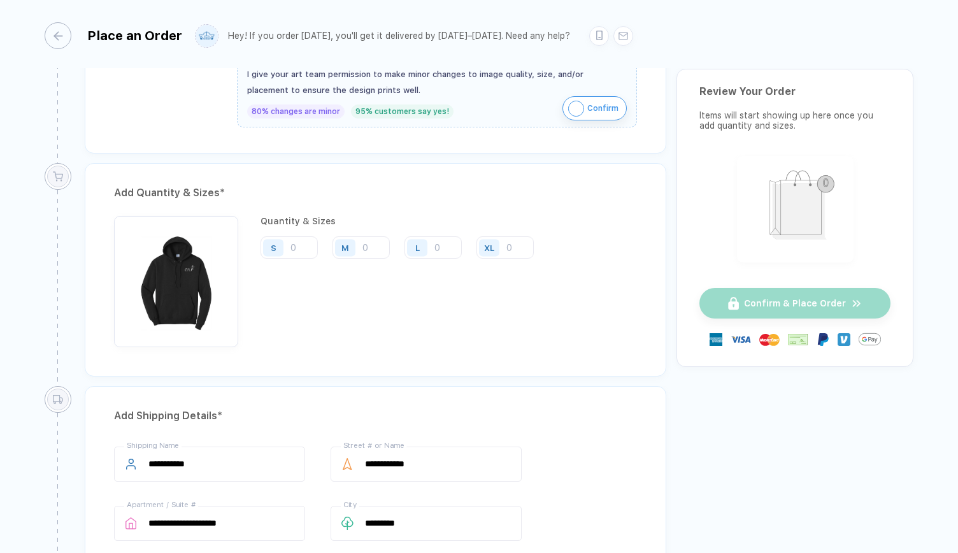
scroll to position [379, 0]
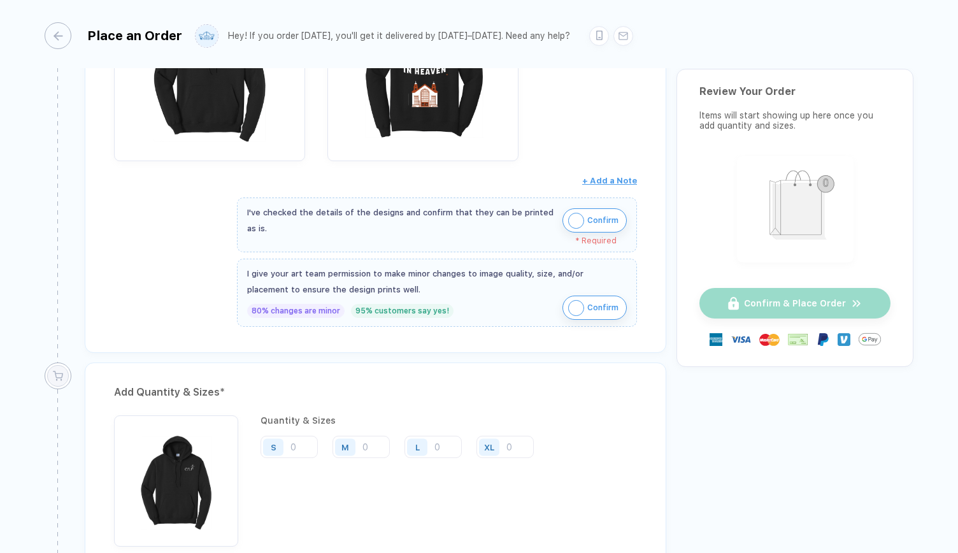
click at [579, 215] on img "button" at bounding box center [576, 221] width 16 height 16
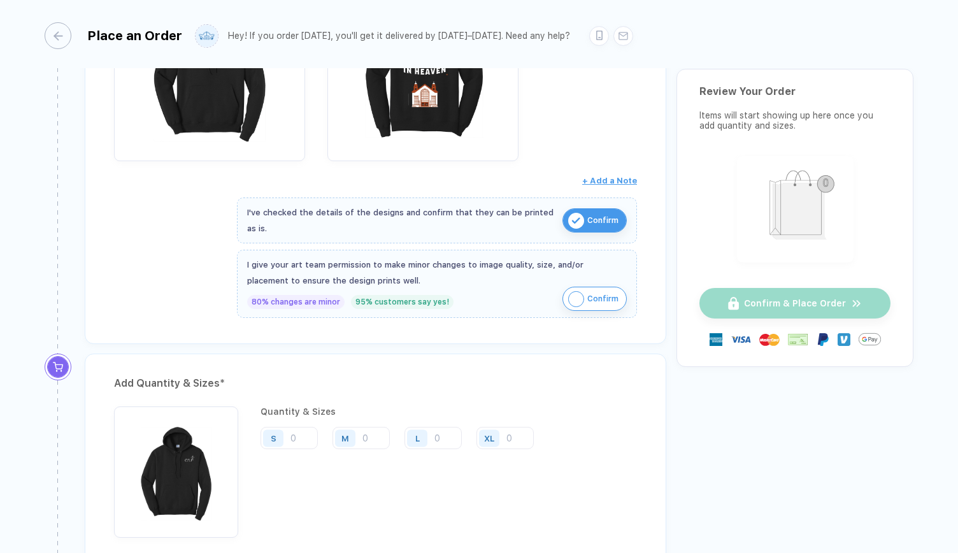
click at [587, 291] on span "Confirm" at bounding box center [602, 299] width 31 height 20
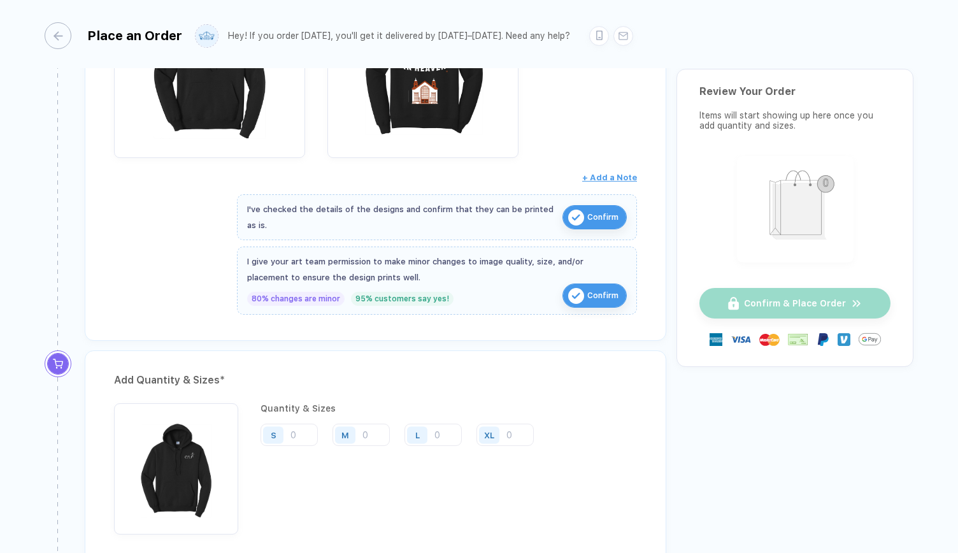
scroll to position [577, 0]
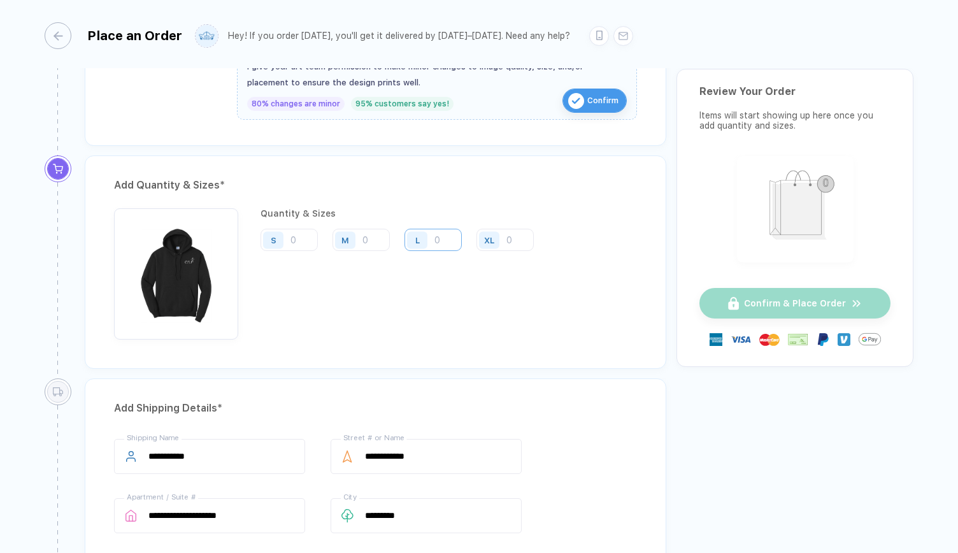
click at [455, 229] on input "number" at bounding box center [433, 240] width 57 height 22
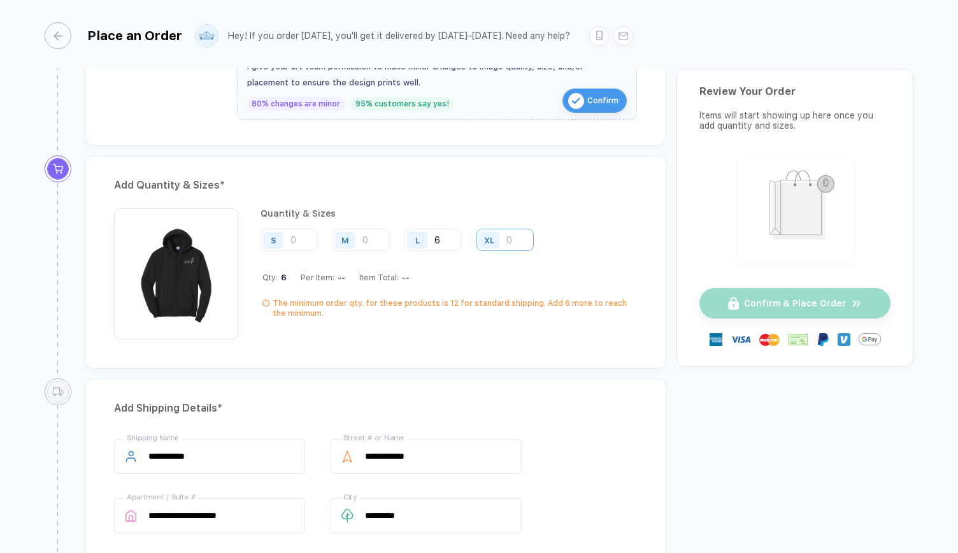
type input "6"
click at [519, 229] on input "number" at bounding box center [505, 240] width 57 height 22
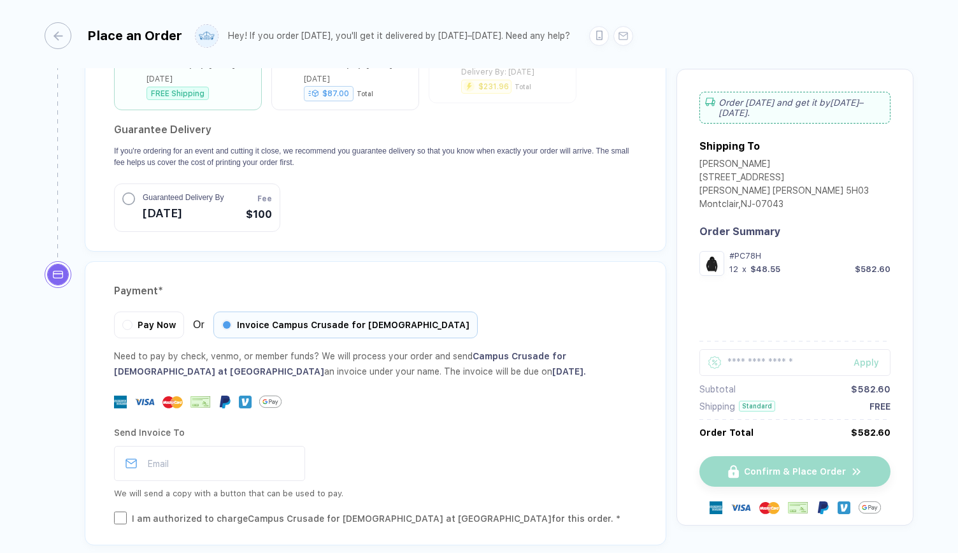
scroll to position [1258, 0]
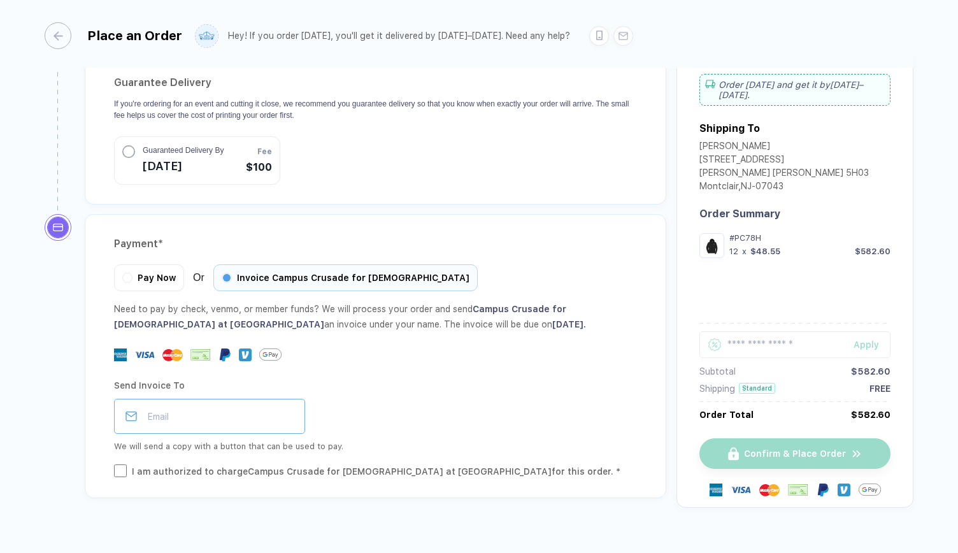
type input "6"
click at [200, 399] on input "email" at bounding box center [209, 416] width 191 height 35
